Goal: Transaction & Acquisition: Obtain resource

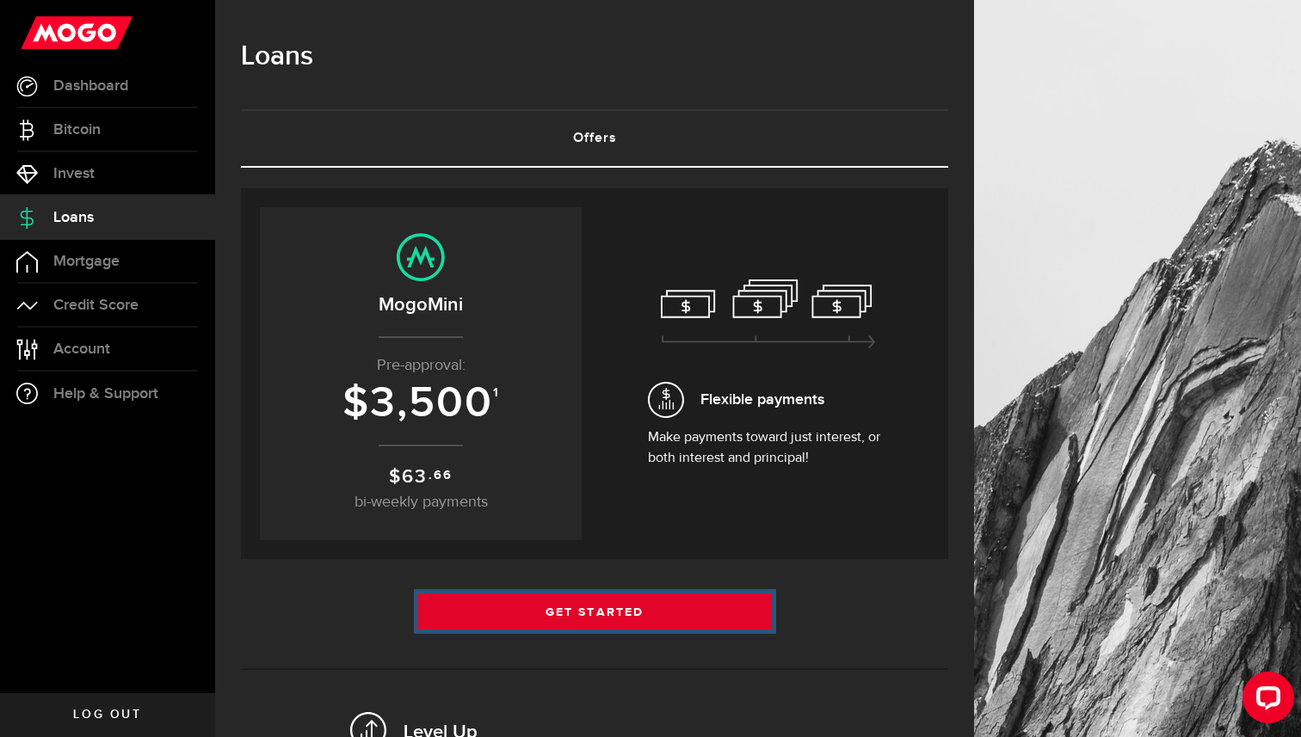
click at [622, 614] on link "Get Started" at bounding box center [595, 612] width 354 height 36
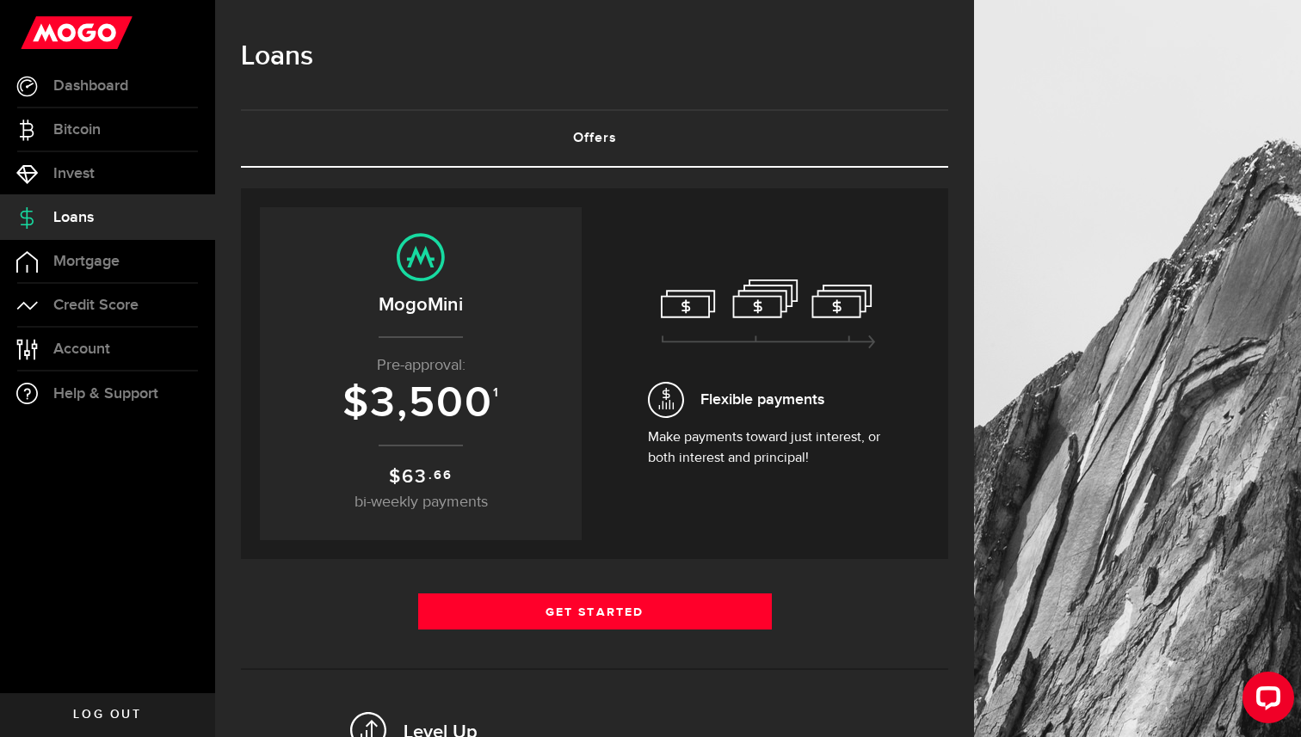
click at [451, 367] on p "Pre-approval:" at bounding box center [420, 365] width 287 height 23
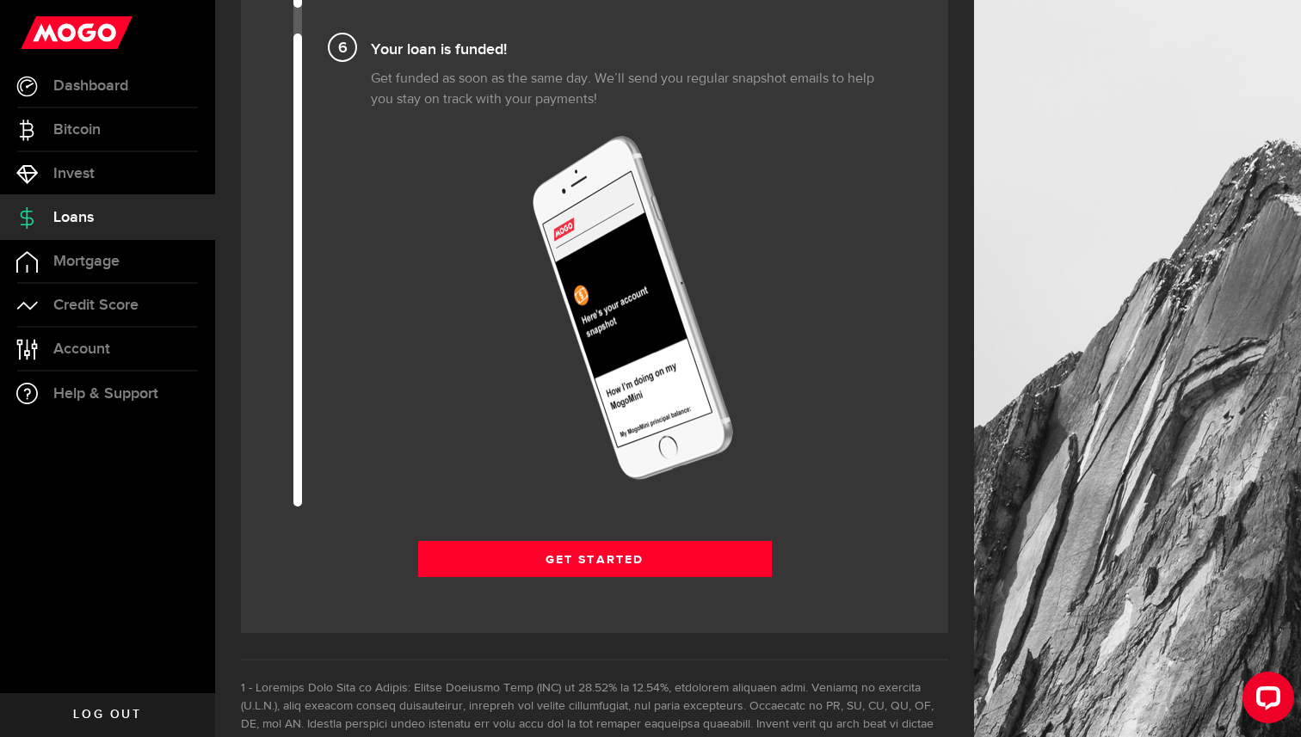
scroll to position [2410, 0]
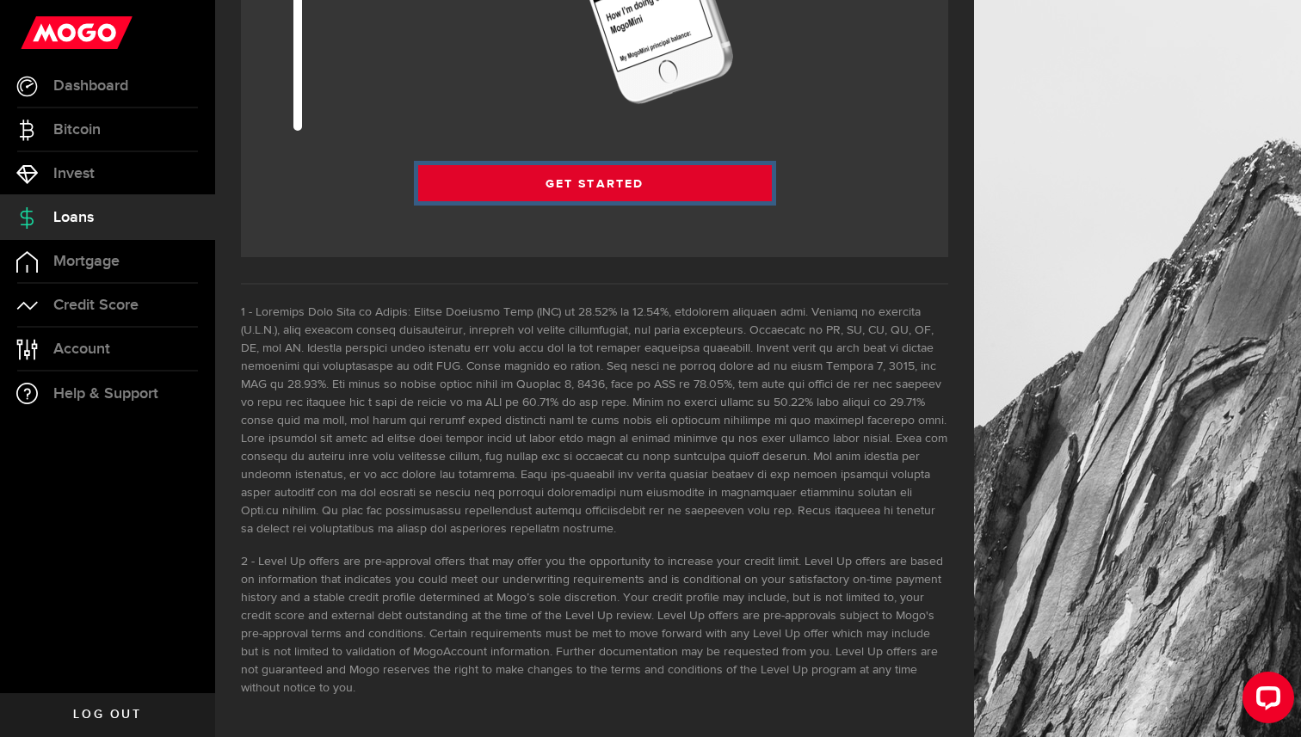
click at [617, 188] on link "Get Started" at bounding box center [595, 183] width 354 height 36
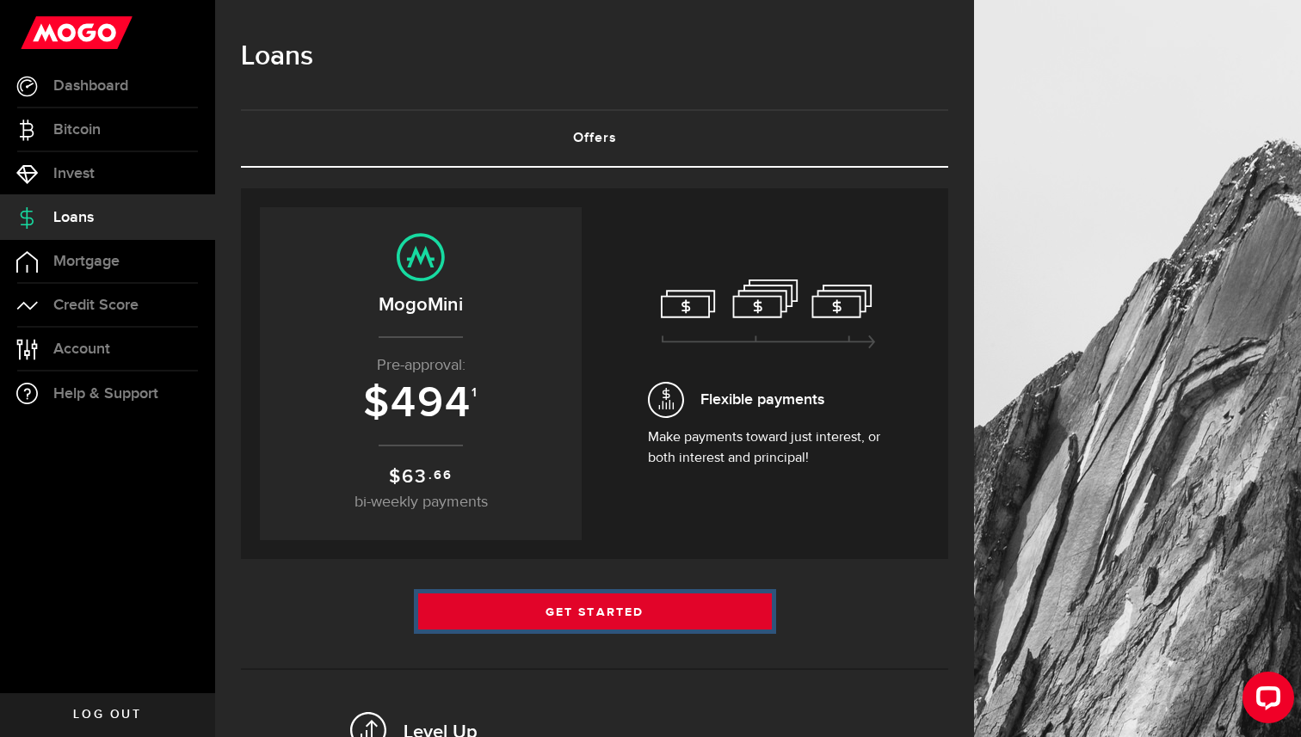
click at [619, 611] on link "Get Started" at bounding box center [595, 612] width 354 height 36
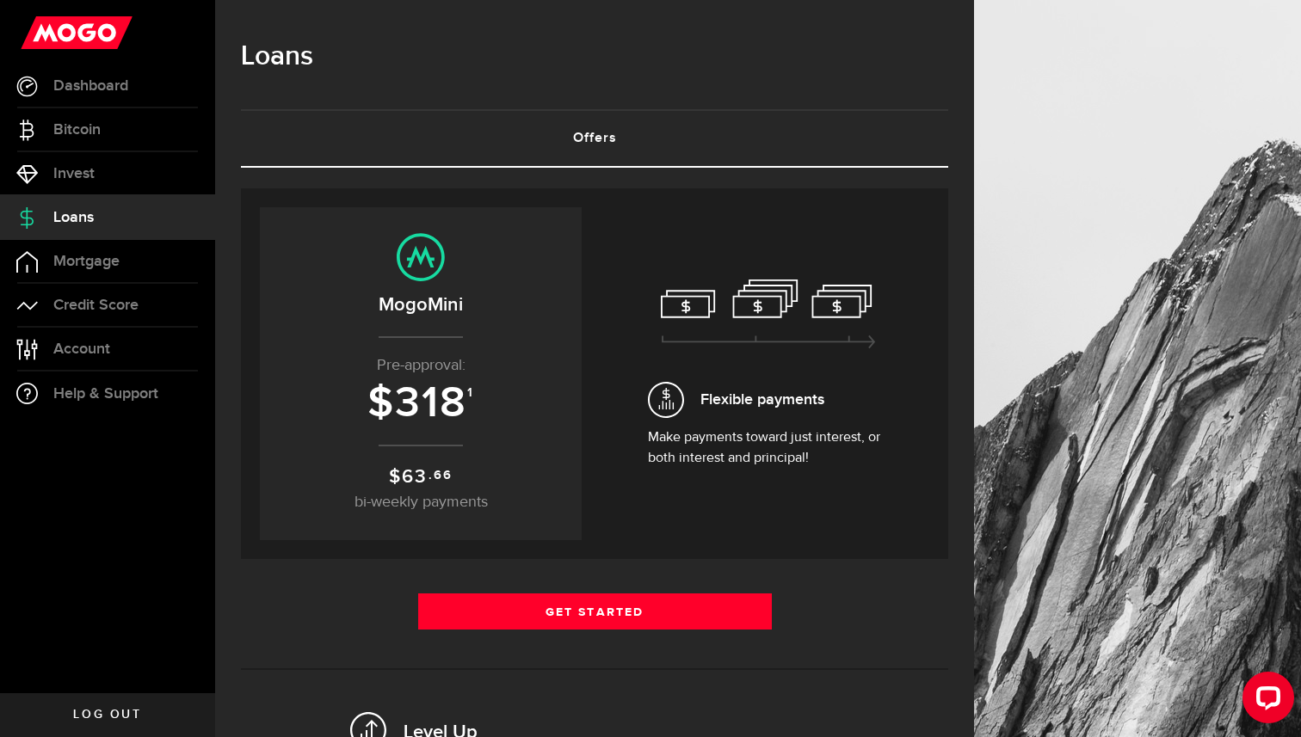
click at [495, 476] on p "$ 63 .66 bi-weekly payments" at bounding box center [420, 489] width 287 height 52
click at [524, 589] on div "Borrow responsibly Get your pre-approved offer based on your financial history …" at bounding box center [594, 634] width 707 height 933
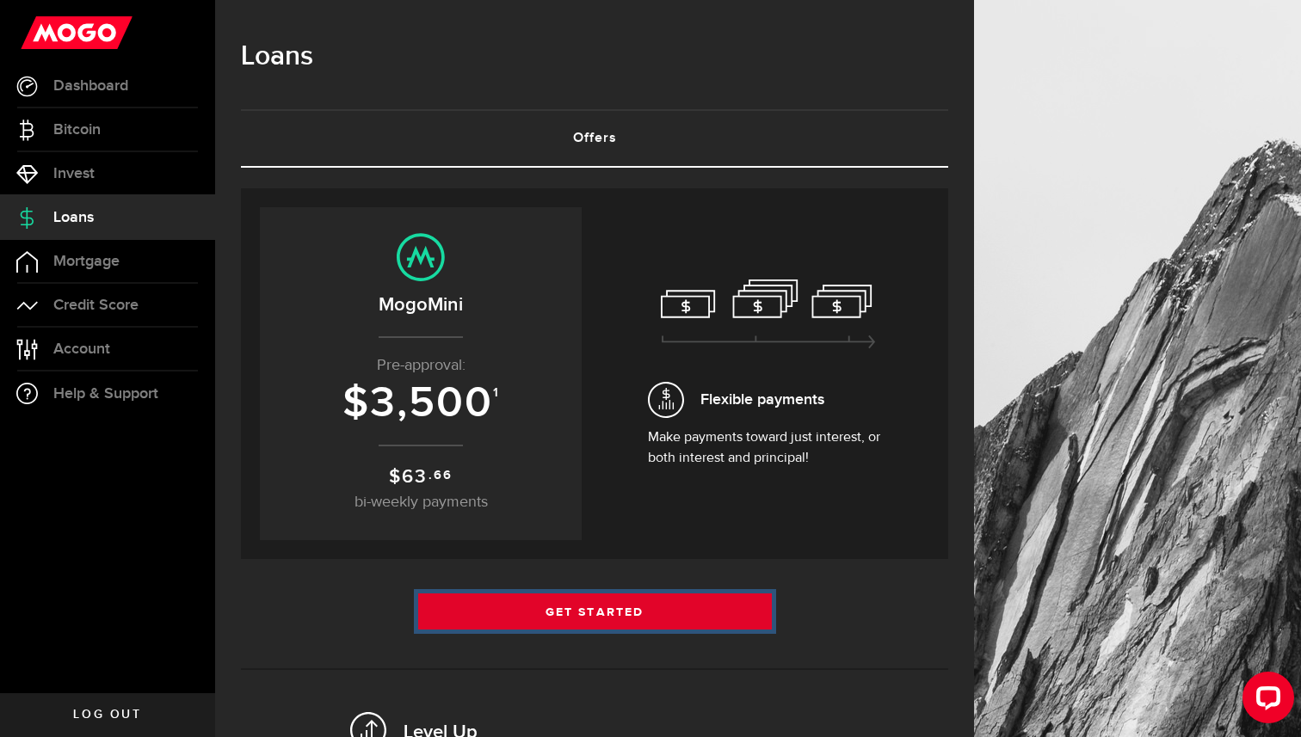
click at [520, 605] on link "Get Started" at bounding box center [595, 612] width 354 height 36
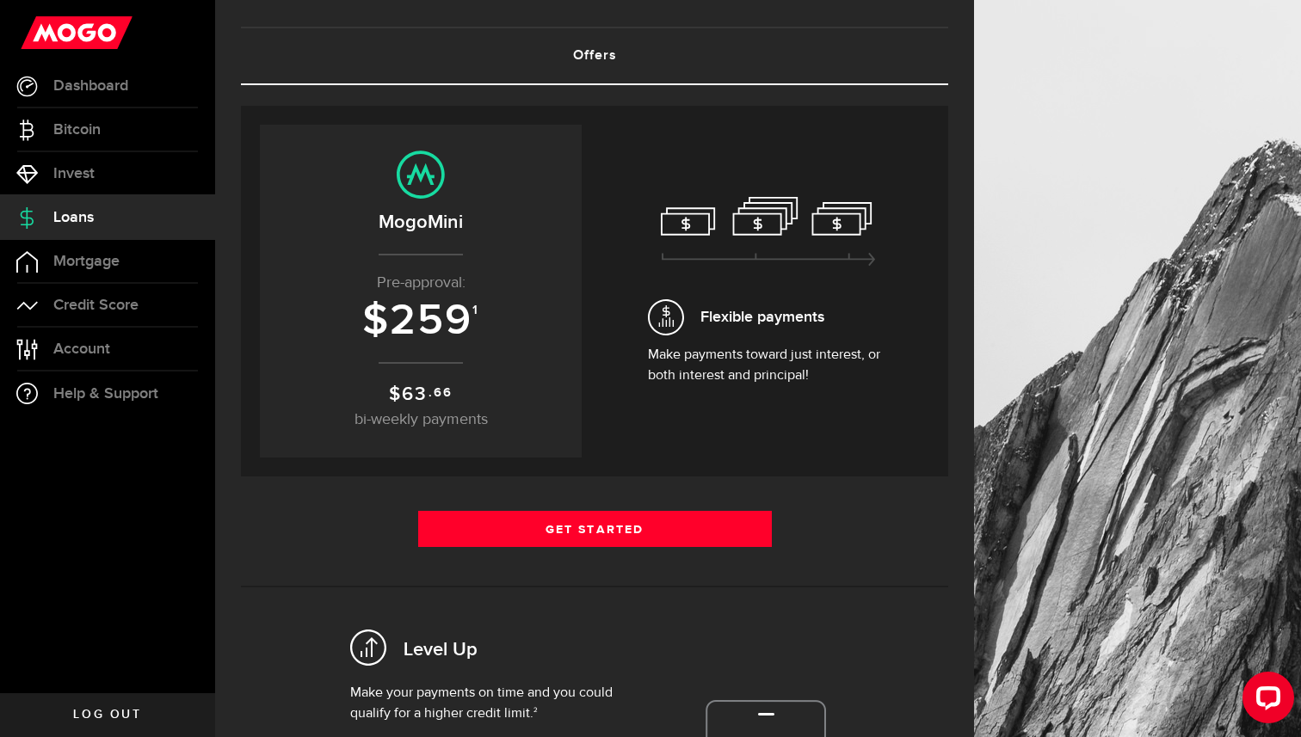
scroll to position [83, 0]
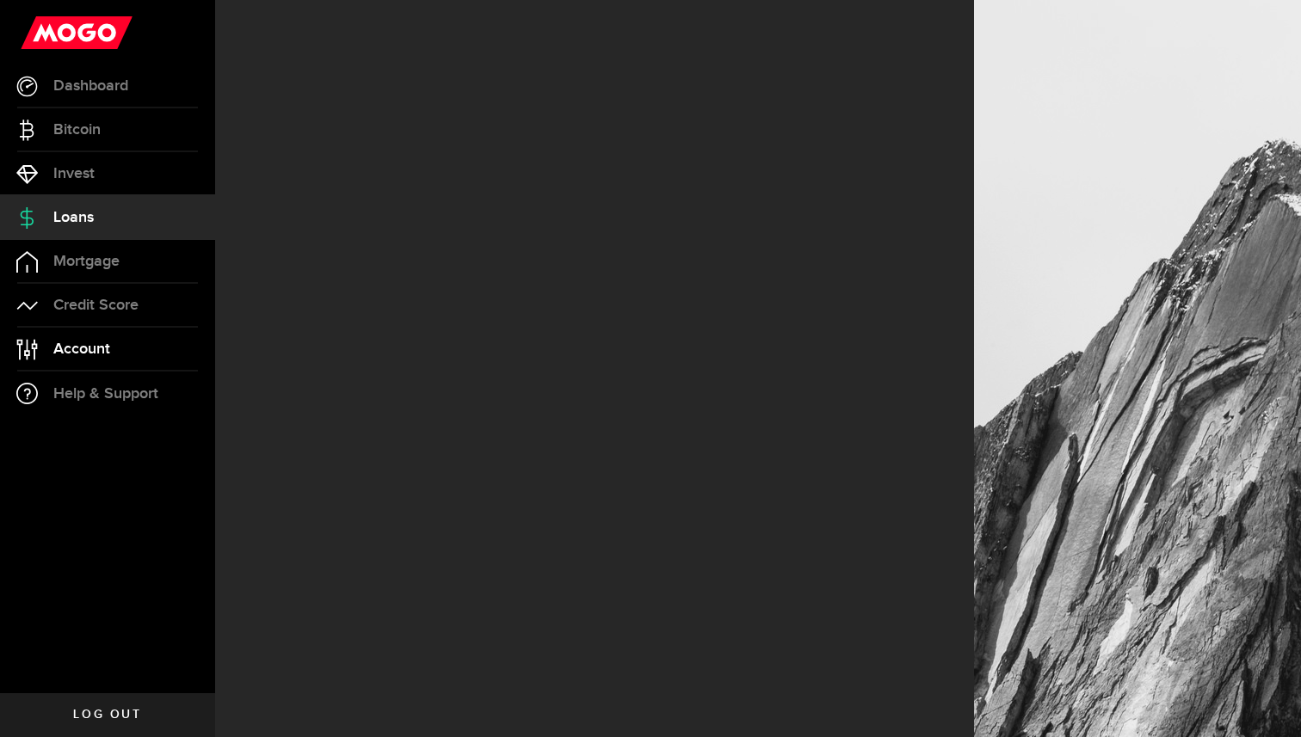
click at [99, 337] on link "Account Compte" at bounding box center [107, 349] width 215 height 43
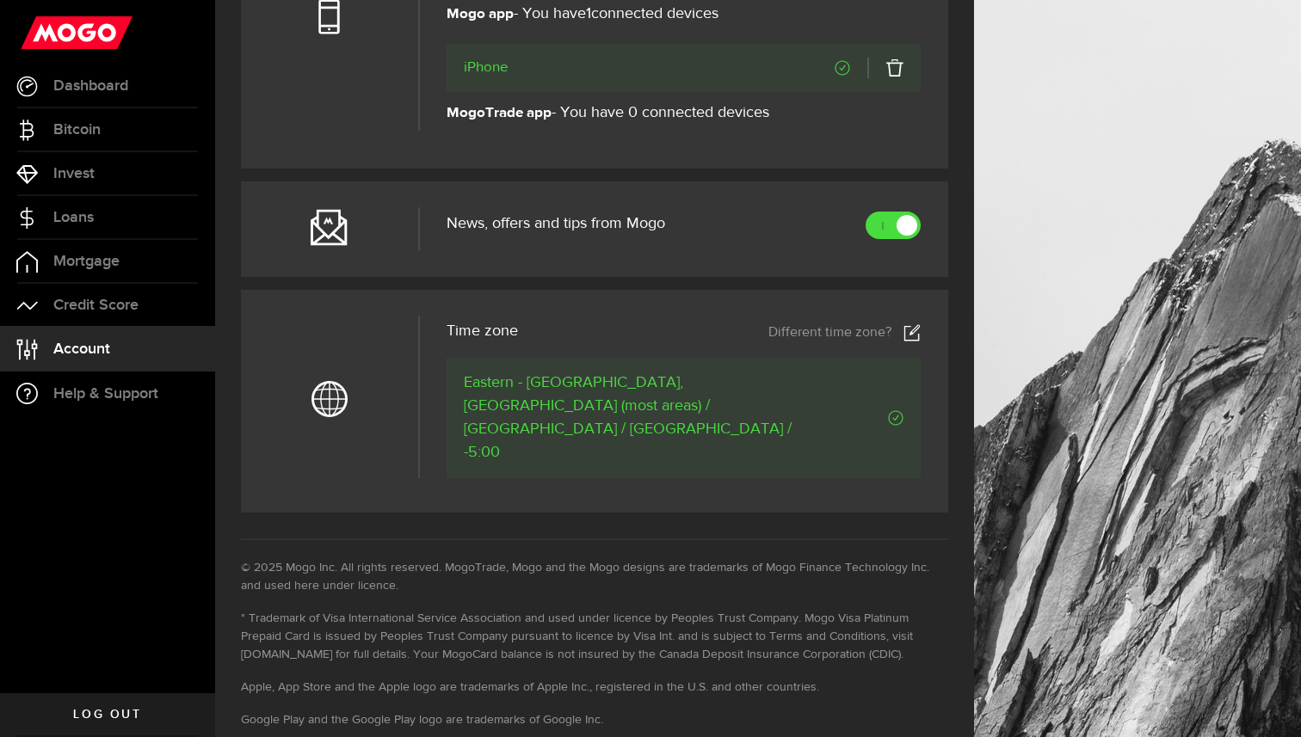
scroll to position [773, 0]
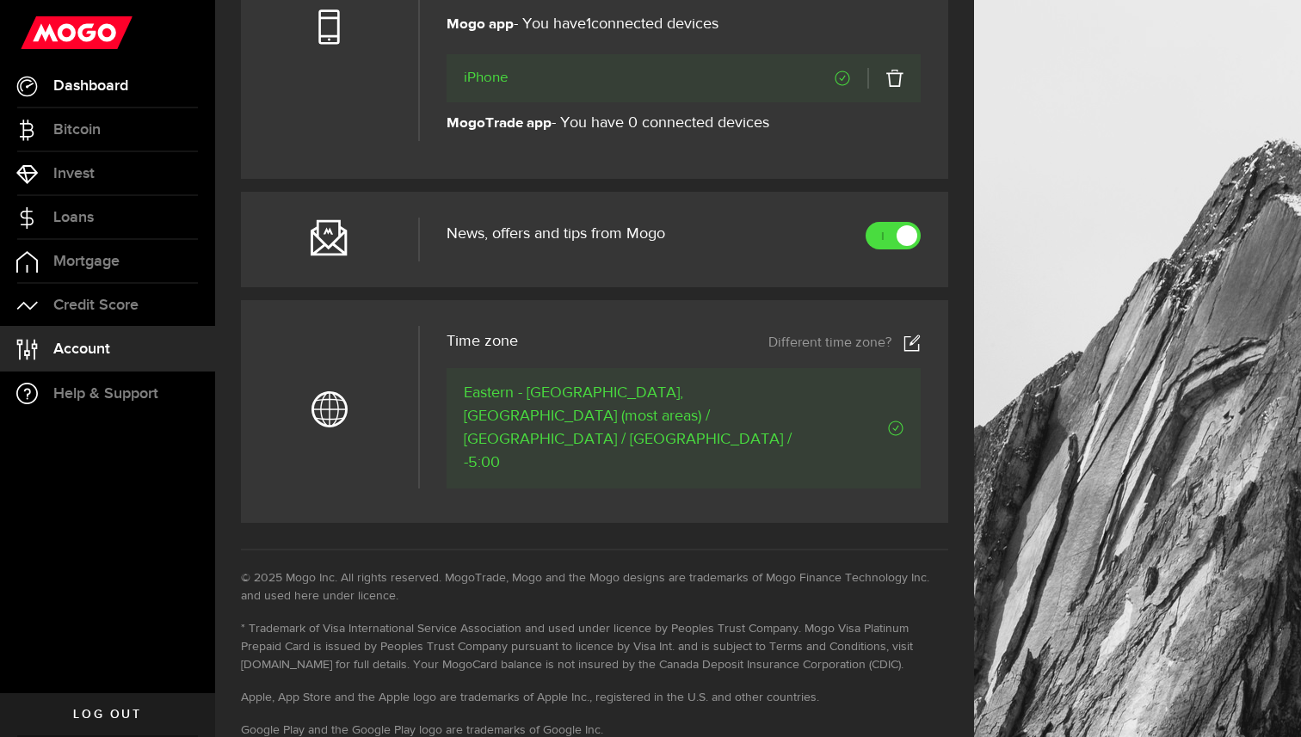
click at [47, 85] on link "Dashboard" at bounding box center [107, 86] width 215 height 43
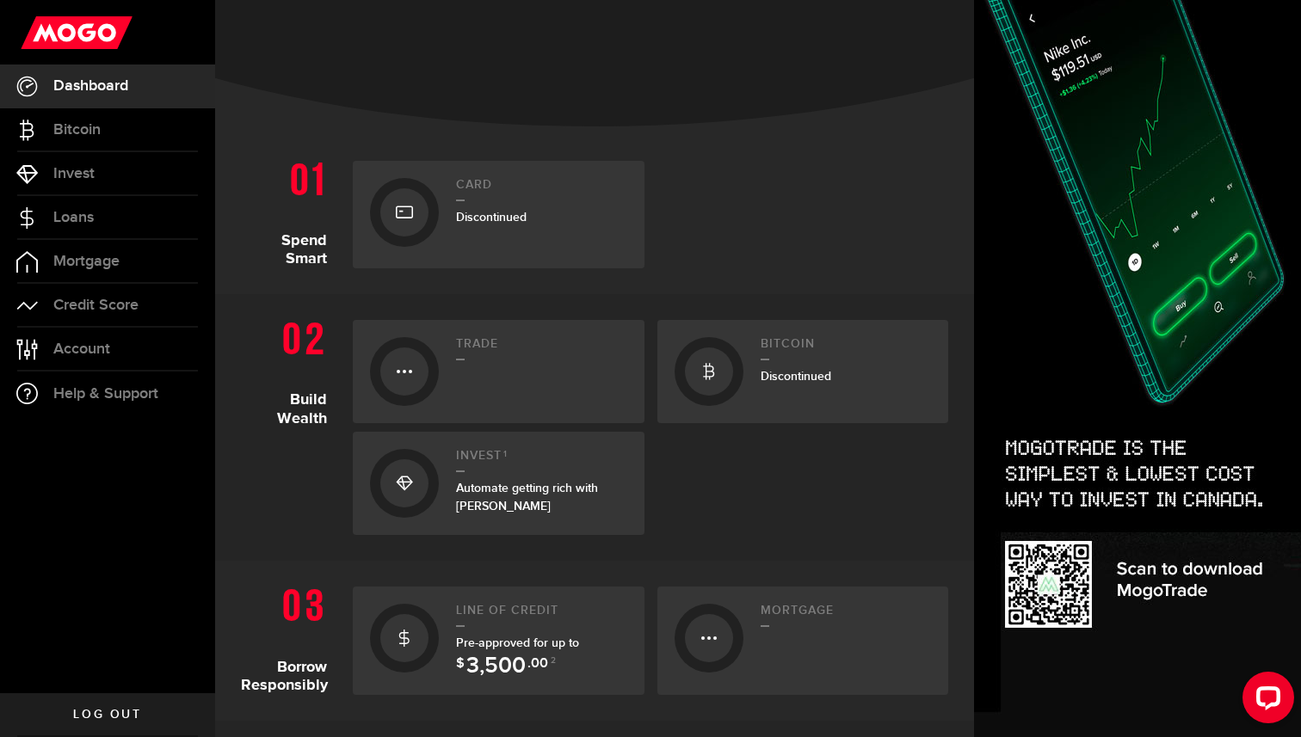
scroll to position [446, 0]
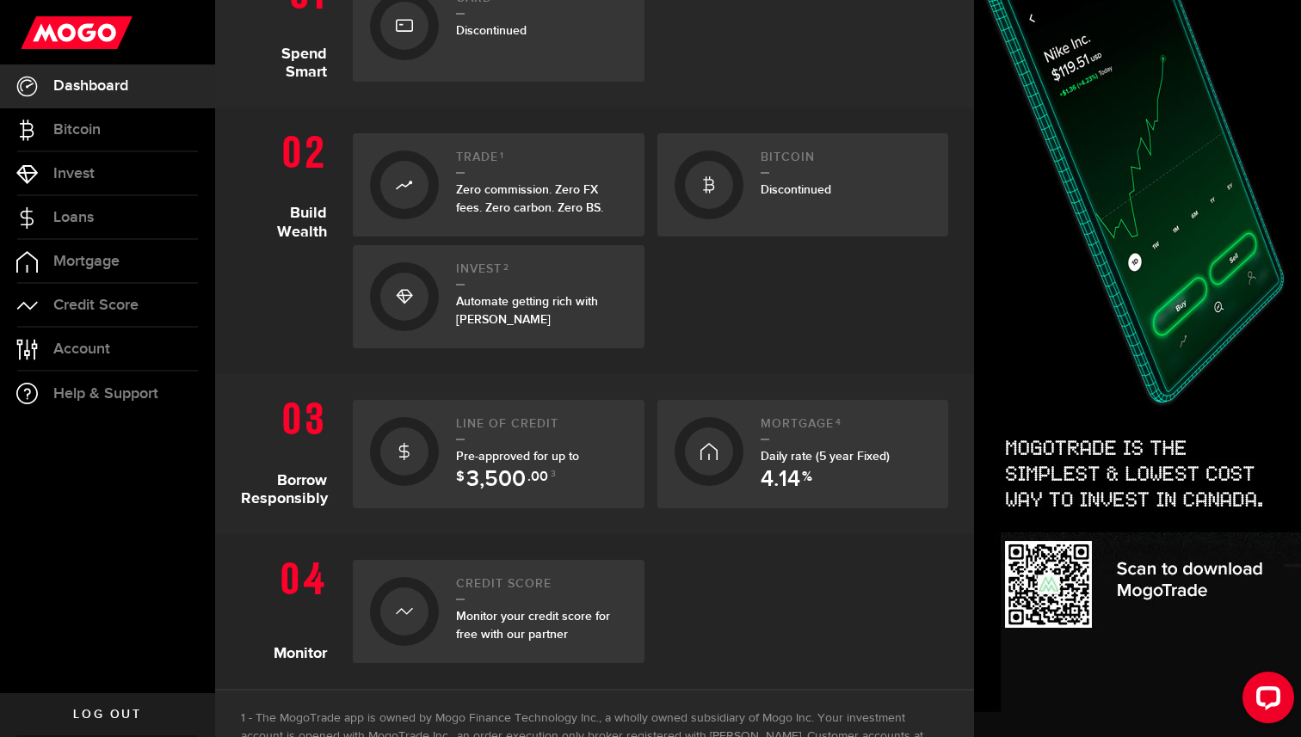
click at [522, 451] on span "Pre-approved for up to $ 3,500 .00 3" at bounding box center [517, 465] width 123 height 33
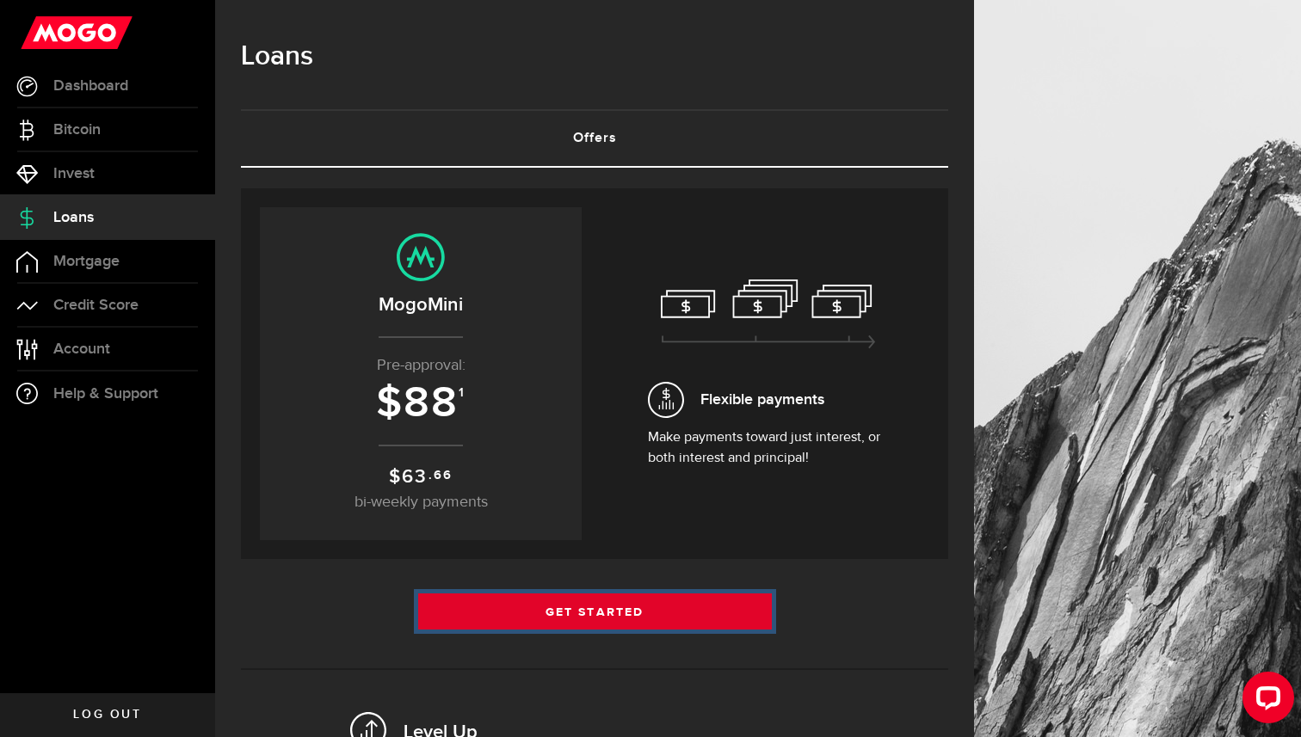
click at [605, 599] on link "Get Started" at bounding box center [595, 612] width 354 height 36
